Goal: Navigation & Orientation: Go to known website

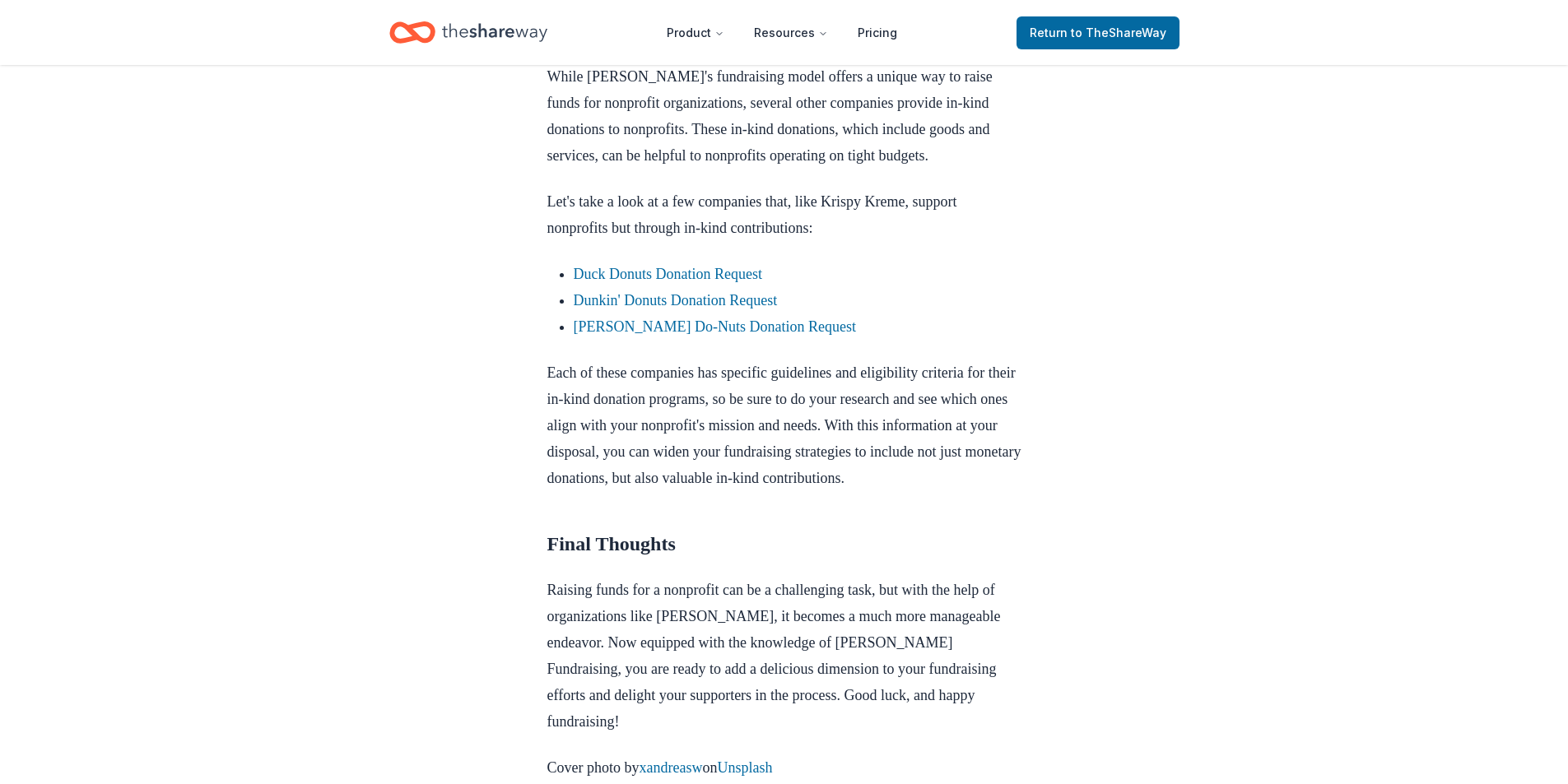
scroll to position [2443, 0]
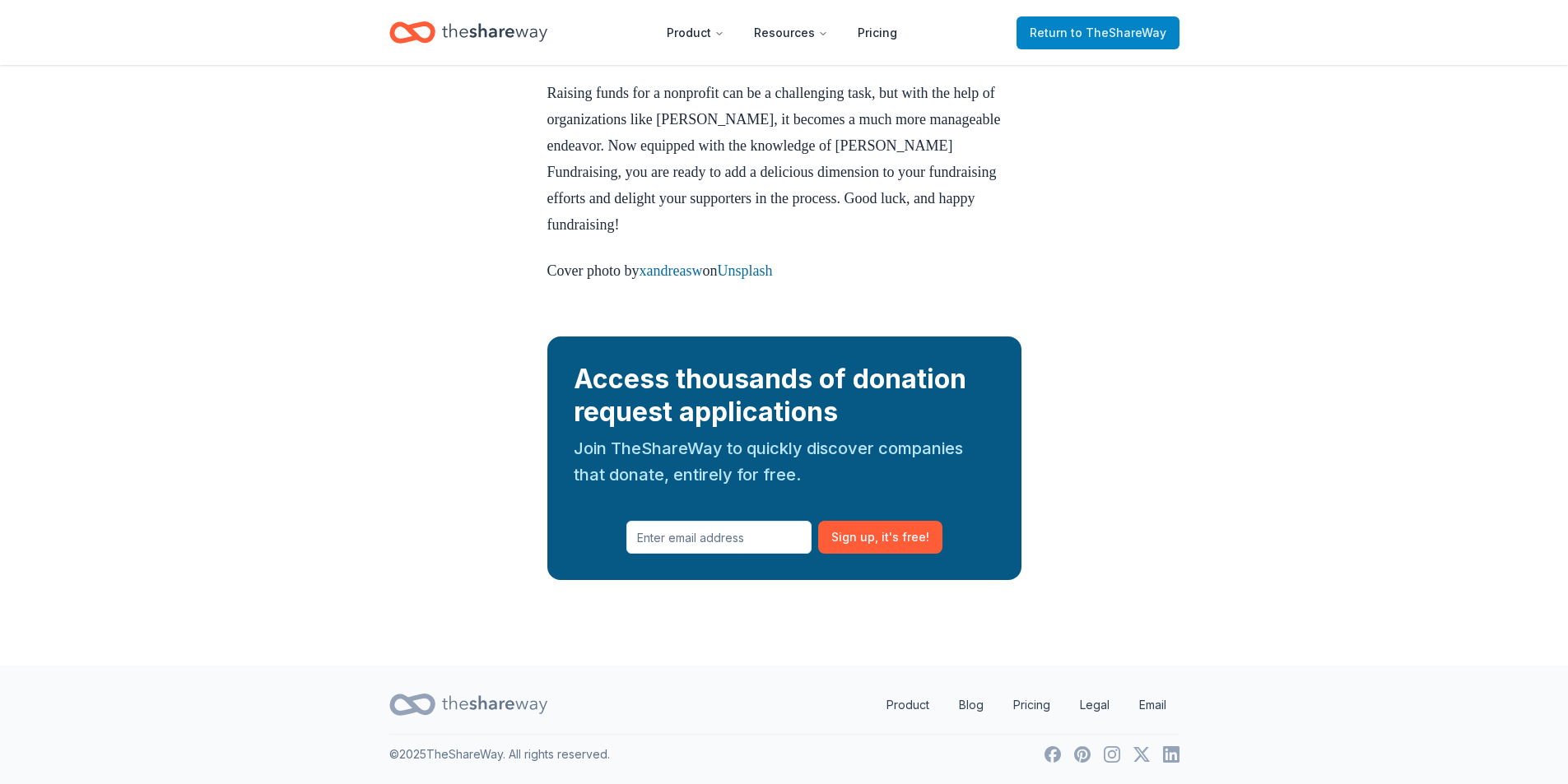
click at [1128, 27] on span "to TheShareWay" at bounding box center [1119, 32] width 95 height 14
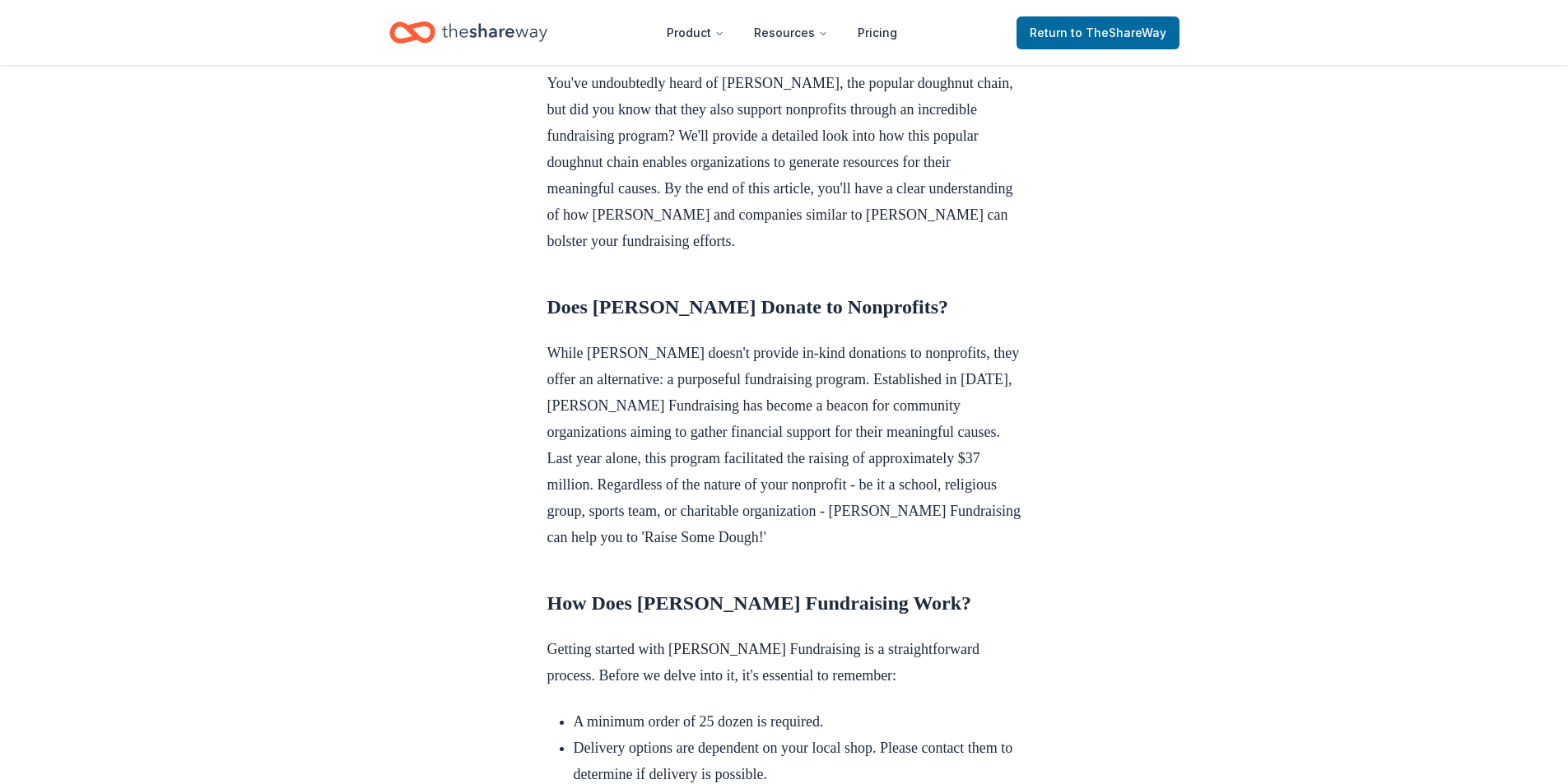
scroll to position [303, 0]
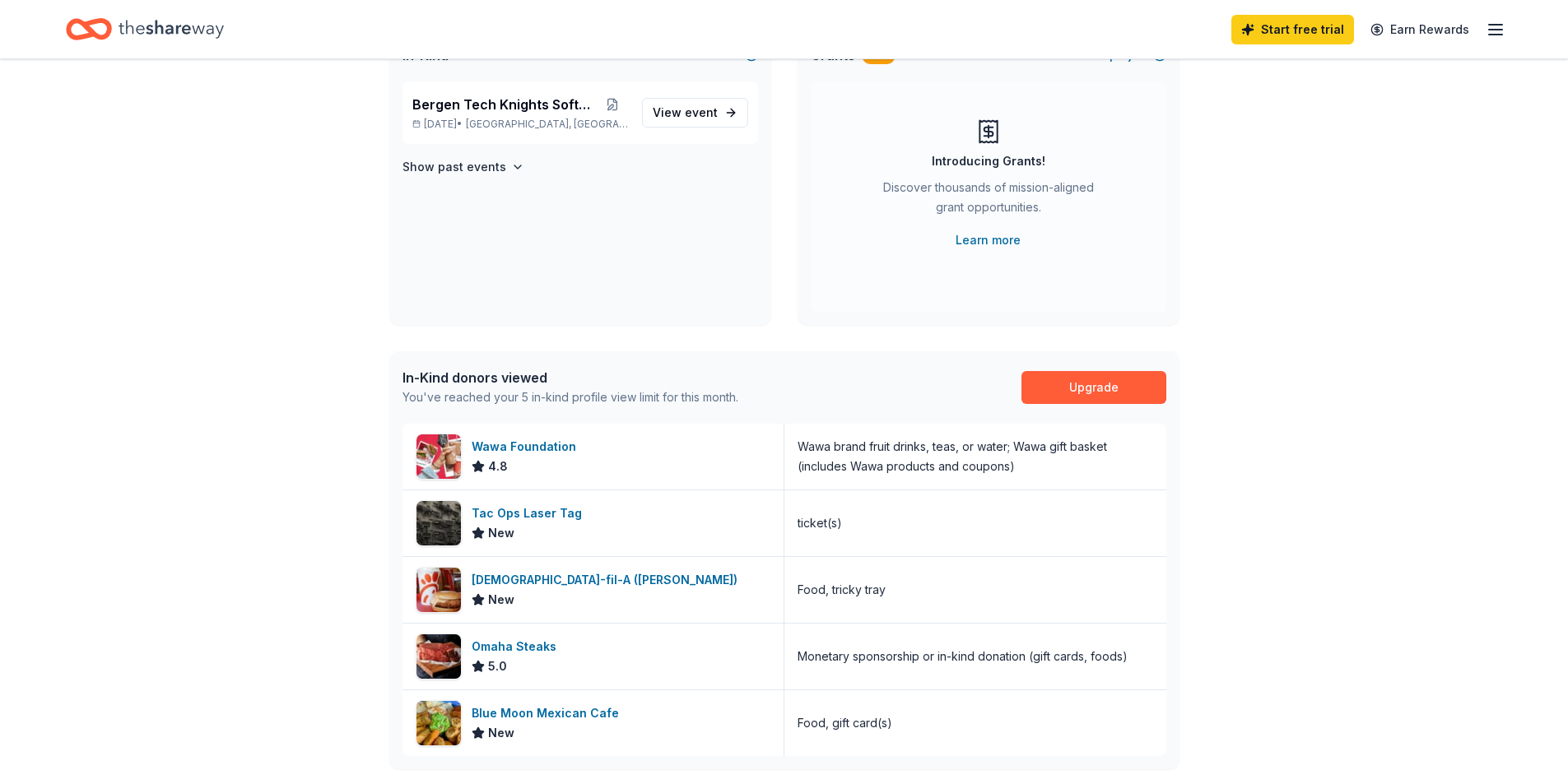
scroll to position [137, 0]
